Goal: Information Seeking & Learning: Learn about a topic

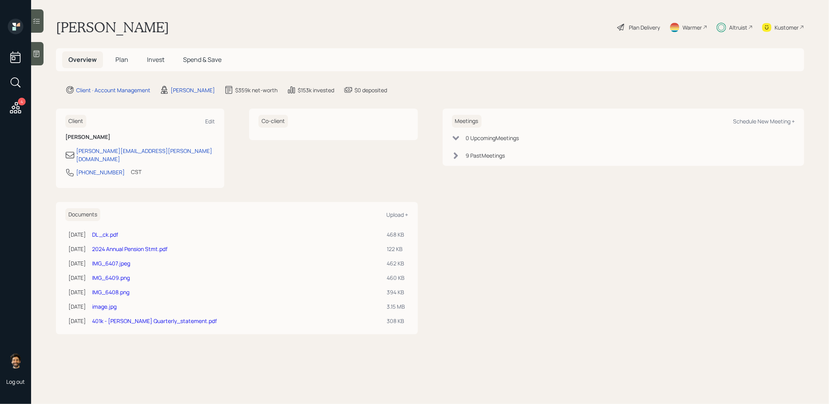
click at [158, 63] on span "Invest" at bounding box center [155, 59] width 17 height 9
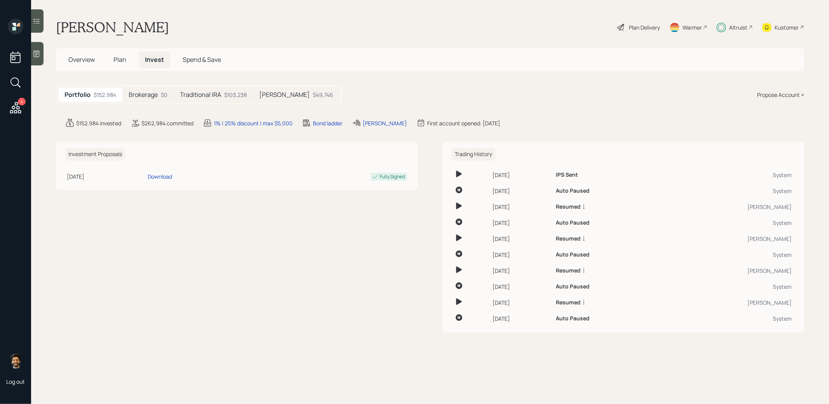
click at [167, 93] on div "$0" at bounding box center [164, 95] width 7 height 8
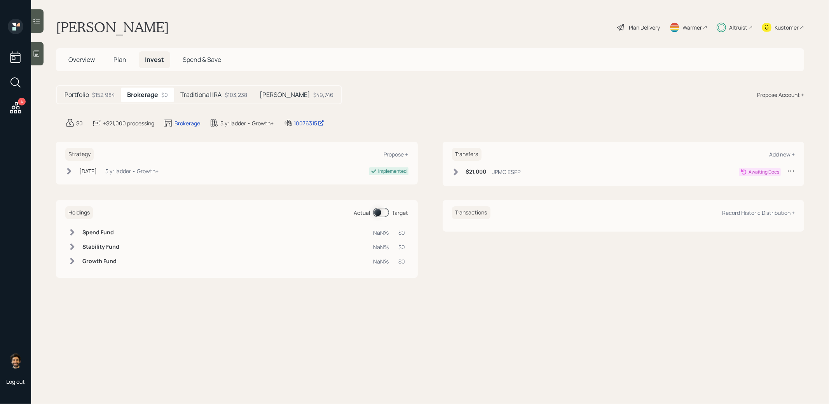
click at [499, 176] on div "$21,000 JPMC ESPP" at bounding box center [486, 172] width 69 height 10
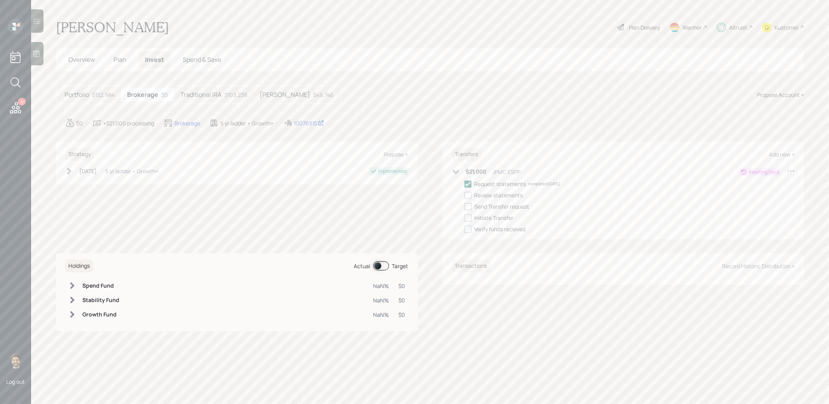
click at [487, 173] on h6 "$21,000" at bounding box center [476, 171] width 21 height 7
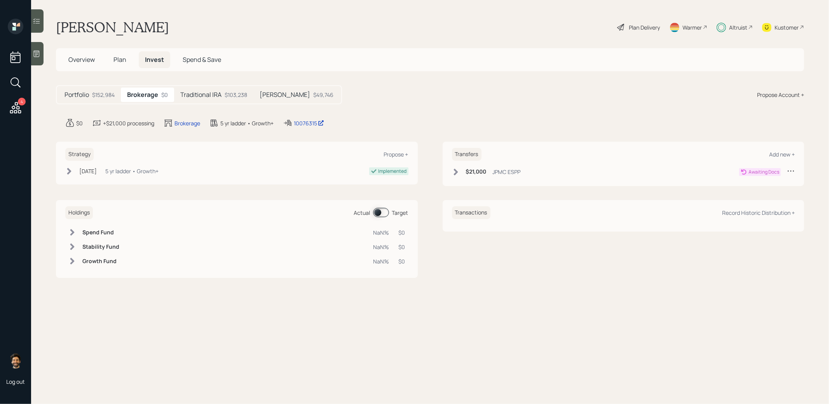
click at [223, 95] on div "Traditional IRA $103,238" at bounding box center [213, 94] width 79 height 14
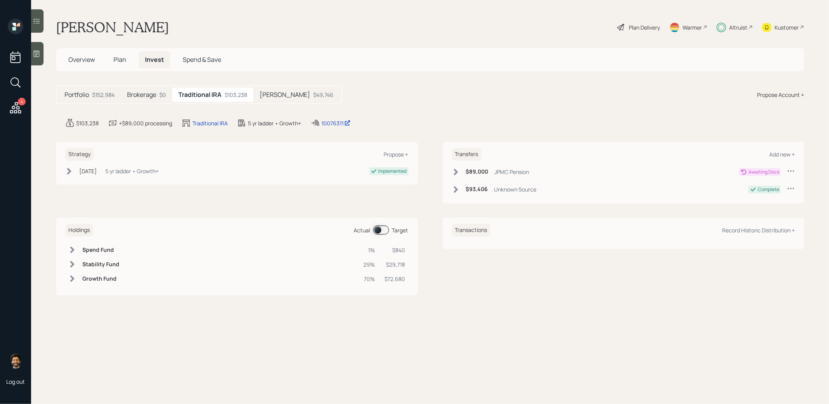
click at [282, 92] on h5 "[PERSON_NAME]" at bounding box center [285, 94] width 51 height 7
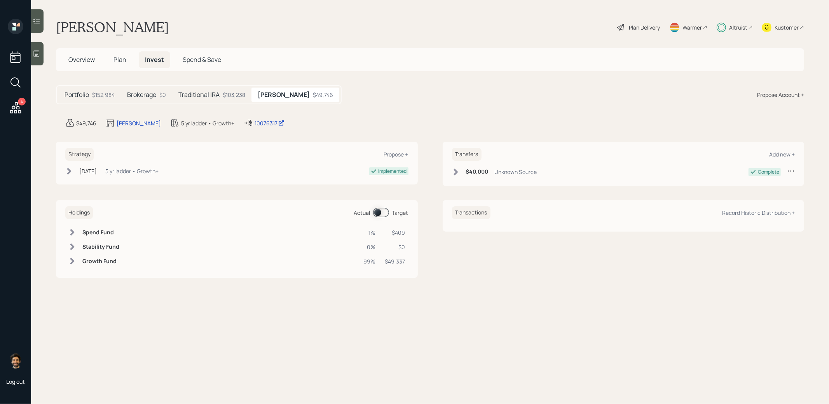
click at [219, 99] on div "Traditional IRA $103,238" at bounding box center [211, 94] width 79 height 14
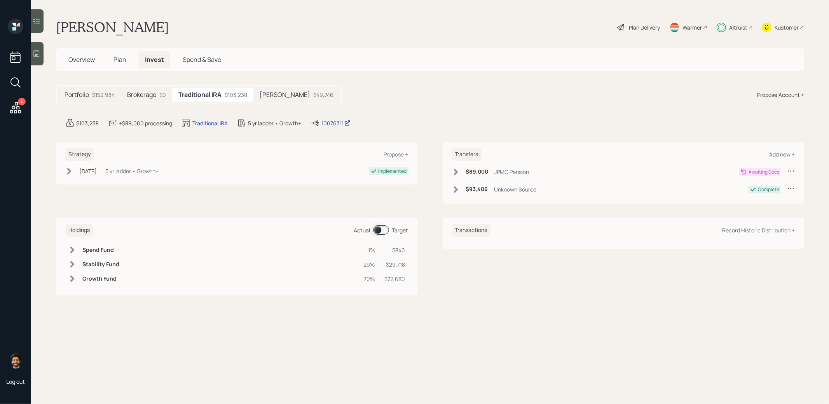
click at [459, 172] on icon at bounding box center [456, 172] width 8 height 8
